Goal: Task Accomplishment & Management: Manage account settings

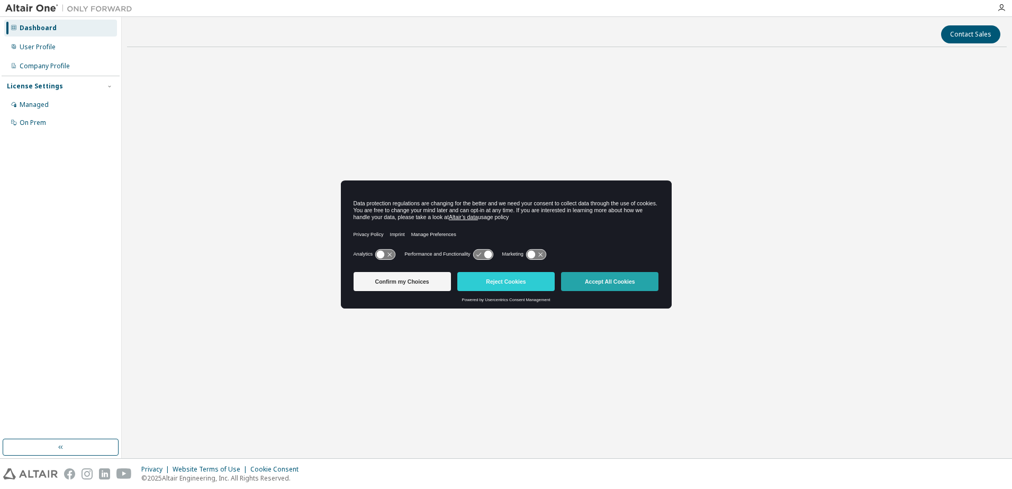
click at [621, 285] on button "Accept All Cookies" at bounding box center [609, 281] width 97 height 19
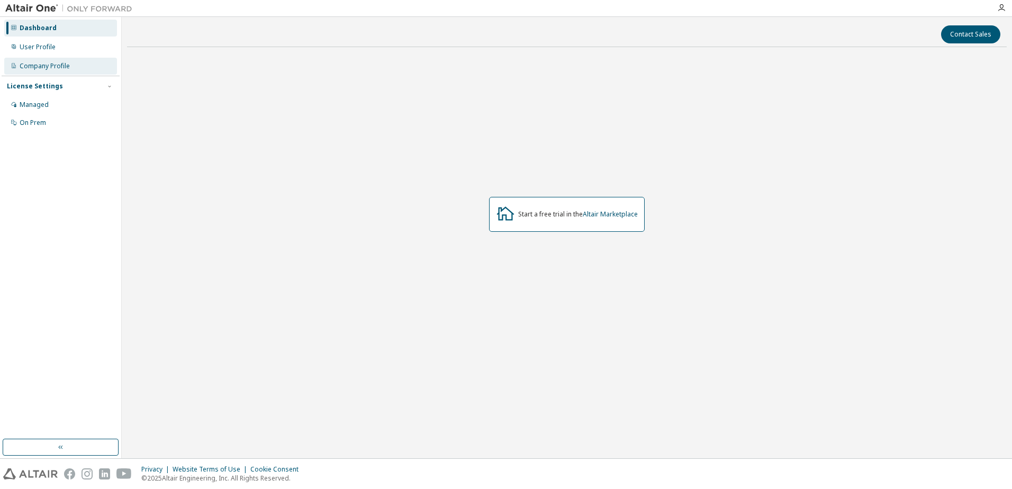
click at [45, 67] on div "Company Profile" at bounding box center [45, 66] width 50 height 8
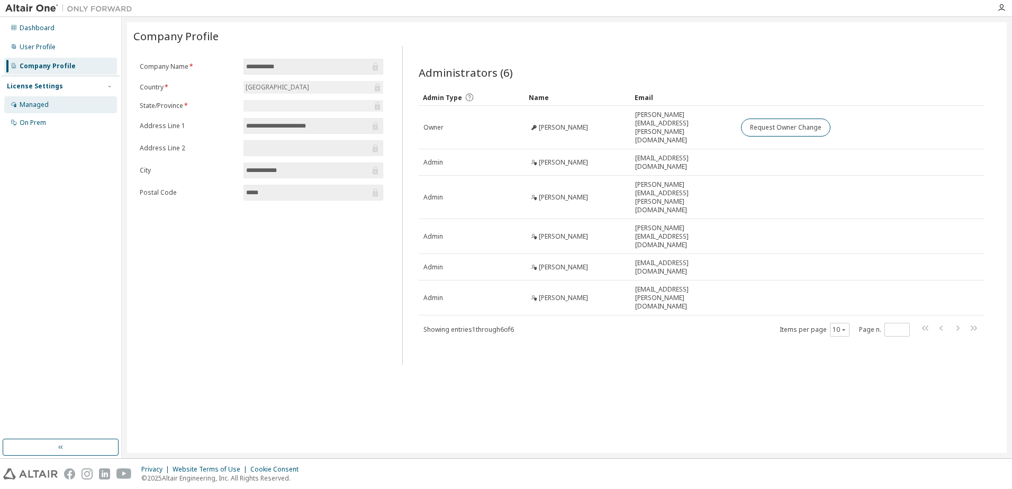
click at [21, 105] on div "Managed" at bounding box center [34, 105] width 29 height 8
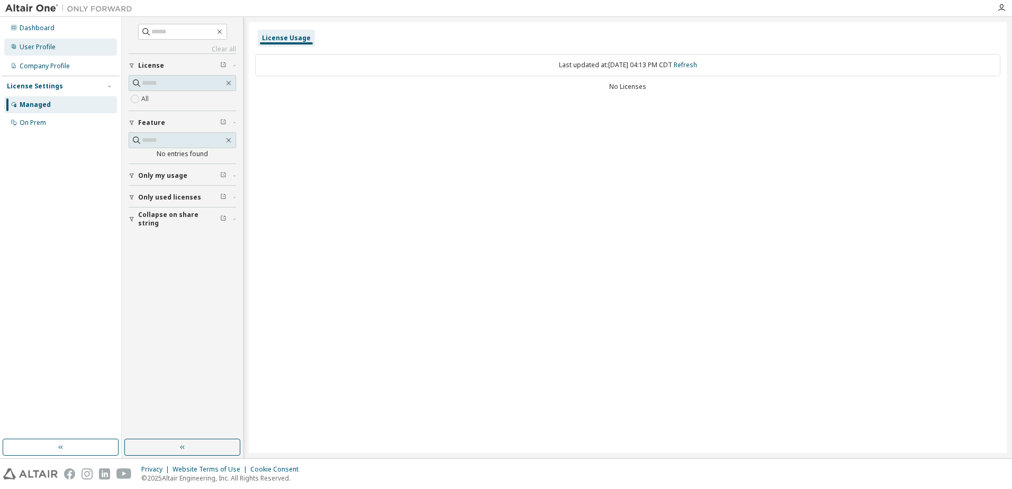
click at [85, 48] on div "User Profile" at bounding box center [60, 47] width 113 height 17
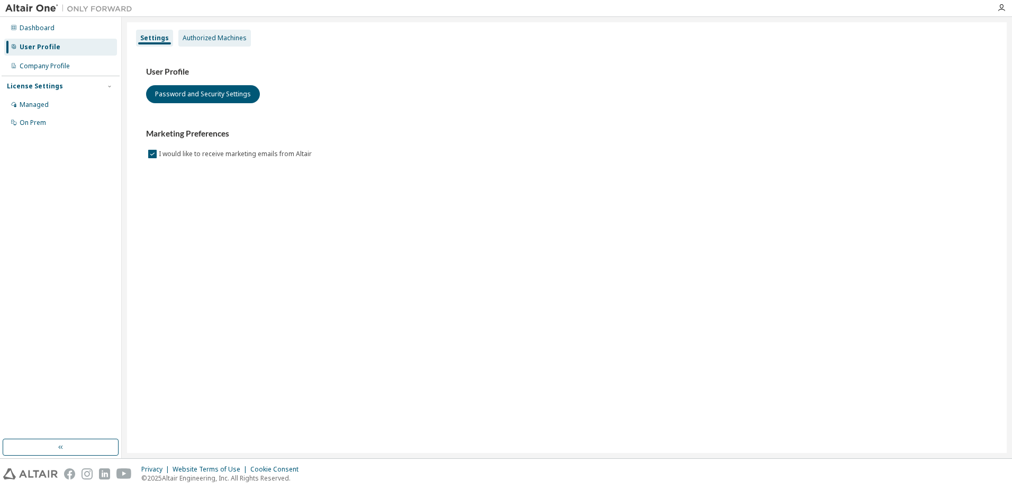
click at [224, 38] on div "Authorized Machines" at bounding box center [215, 38] width 64 height 8
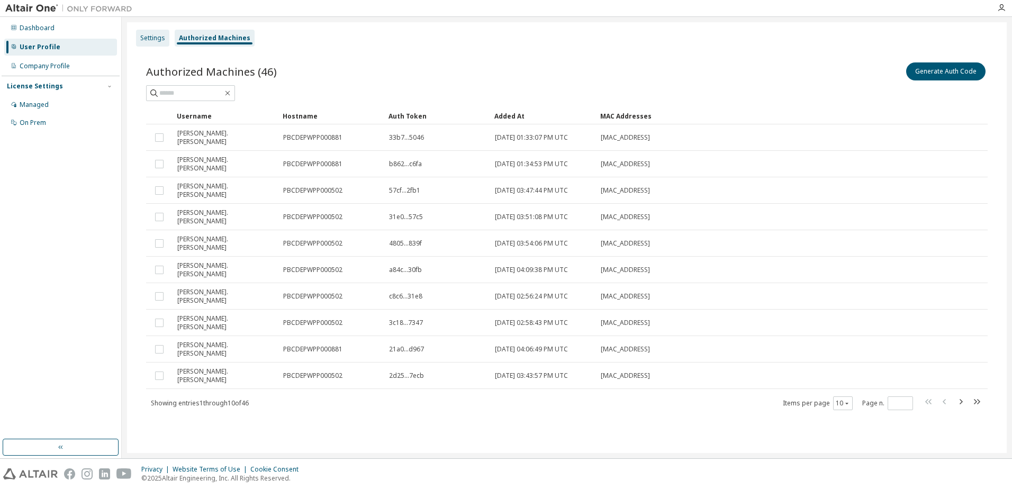
click at [157, 44] on div "Settings" at bounding box center [152, 38] width 33 height 17
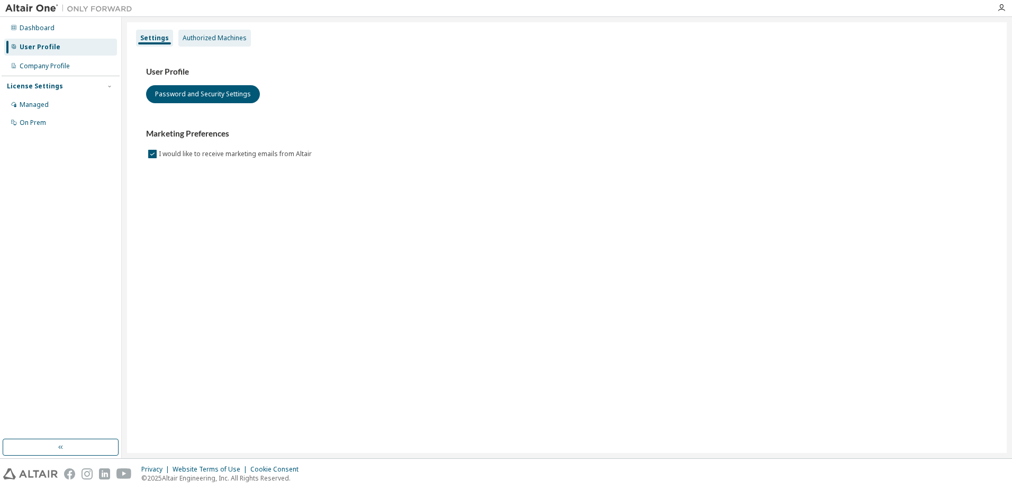
click at [201, 42] on div "Authorized Machines" at bounding box center [214, 38] width 73 height 17
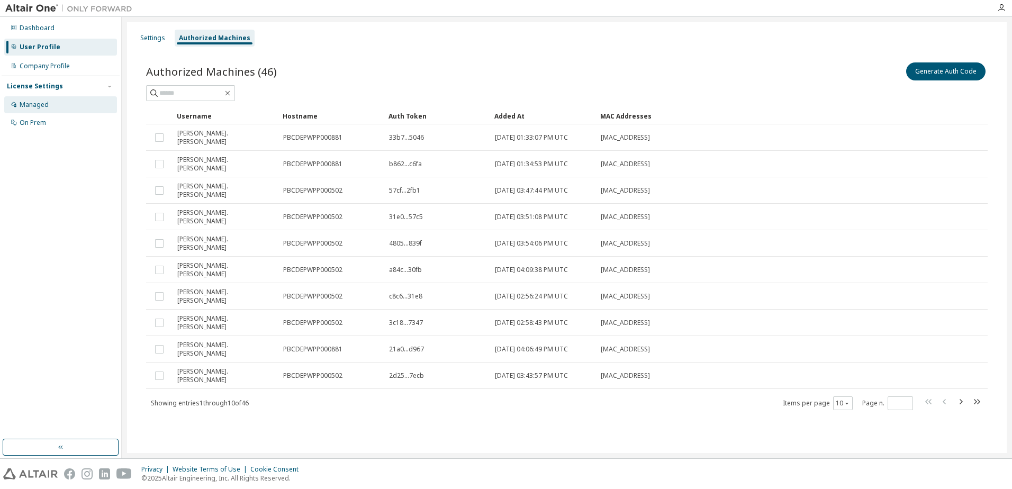
click at [87, 111] on div "Managed" at bounding box center [60, 104] width 113 height 17
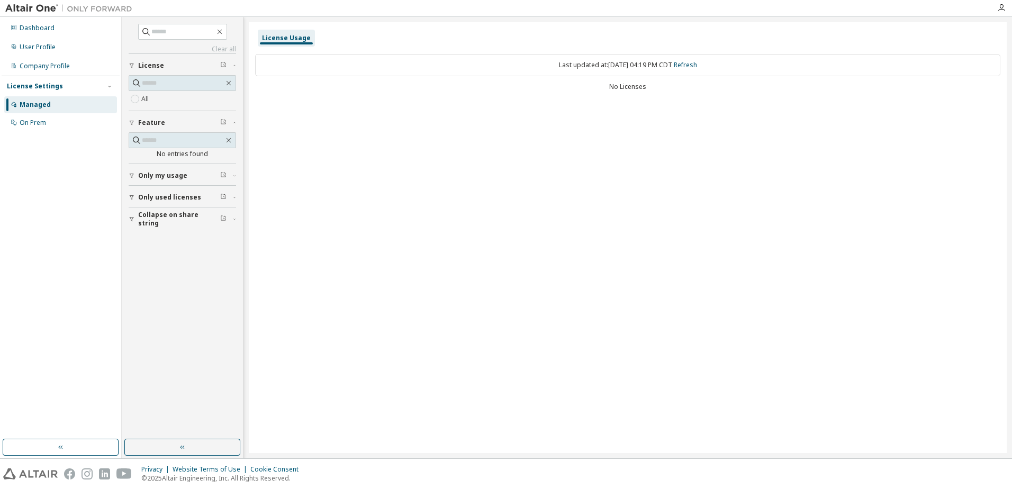
click at [132, 177] on icon "button" at bounding box center [132, 176] width 4 height 5
click at [171, 232] on span "Only used licenses" at bounding box center [169, 228] width 63 height 8
